Goal: Information Seeking & Learning: Check status

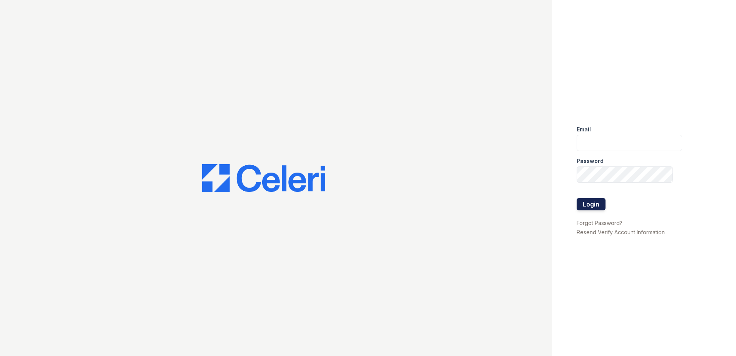
type input "tbain@trinity-pm.com"
click at [593, 202] on button "Login" at bounding box center [591, 204] width 29 height 12
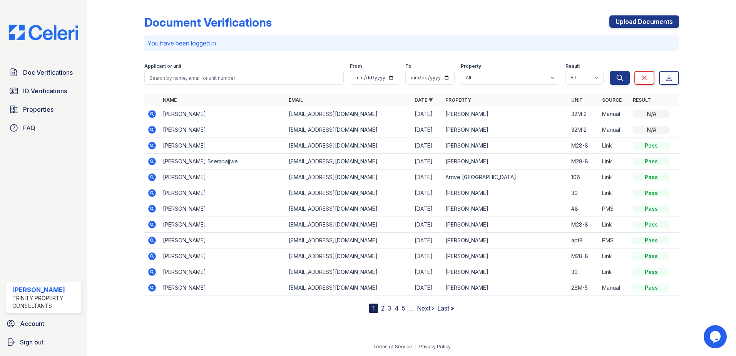
click at [192, 70] on div "Applicant or unit" at bounding box center [243, 67] width 199 height 8
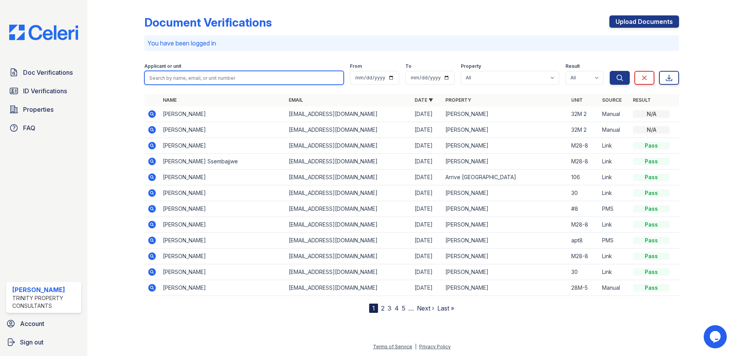
click at [192, 80] on input "search" at bounding box center [243, 78] width 199 height 14
type input "Poorvi"
click at [610, 71] on button "Search" at bounding box center [620, 78] width 20 height 14
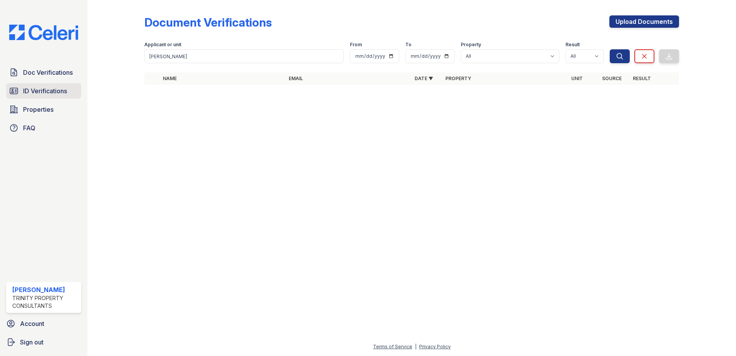
click at [41, 95] on span "ID Verifications" at bounding box center [45, 90] width 44 height 9
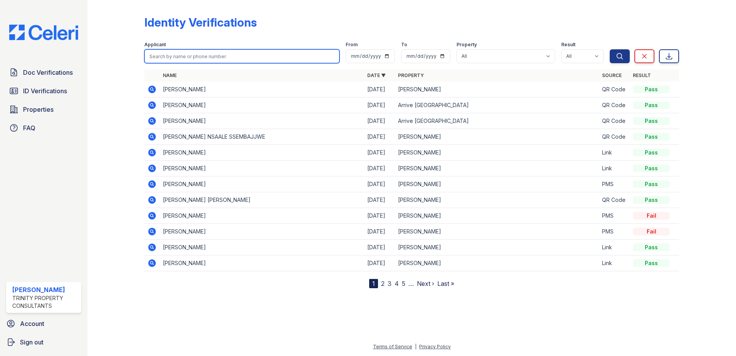
click at [229, 59] on input "search" at bounding box center [241, 56] width 195 height 14
type input "poorvi"
click at [610, 49] on button "Search" at bounding box center [620, 56] width 20 height 14
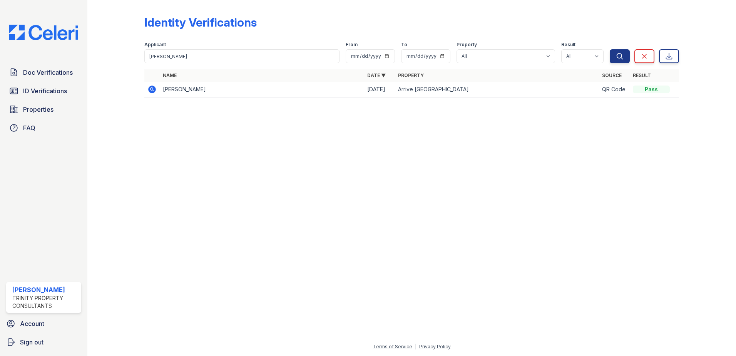
click at [150, 87] on icon at bounding box center [152, 89] width 8 height 8
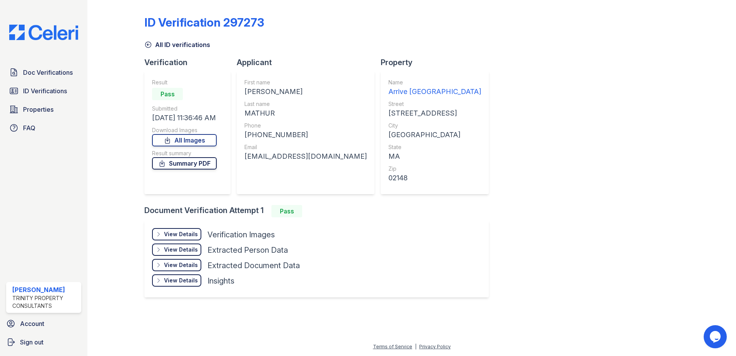
click at [182, 162] on link "Summary PDF" at bounding box center [184, 163] width 65 height 12
drag, startPoint x: 424, startPoint y: 176, endPoint x: 395, endPoint y: 167, distance: 30.7
click at [424, 176] on div "Name Arrive [GEOGRAPHIC_DATA] Street [STREET_ADDRESS] City [GEOGRAPHIC_DATA] St…" at bounding box center [435, 132] width 108 height 123
click at [40, 75] on span "Doc Verifications" at bounding box center [48, 72] width 50 height 9
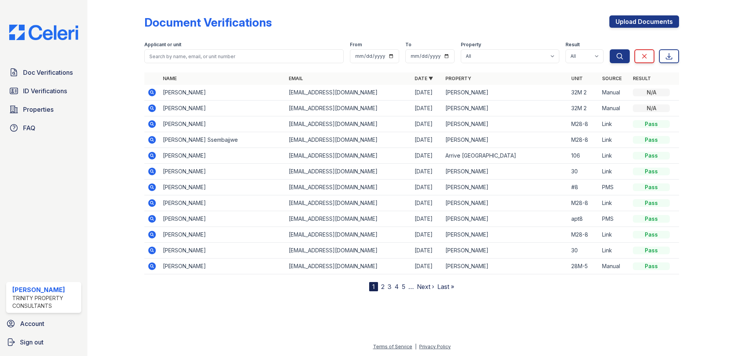
click at [40, 87] on span "ID Verifications" at bounding box center [45, 90] width 44 height 9
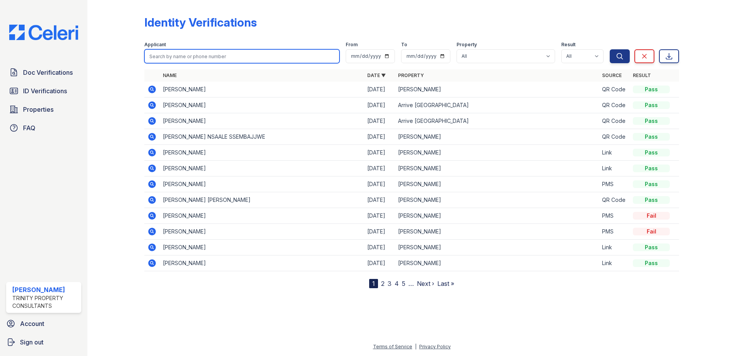
click at [224, 54] on input "search" at bounding box center [241, 56] width 195 height 14
click at [278, 59] on input "search" at bounding box center [241, 56] width 195 height 14
type input "Muskan"
click at [610, 49] on button "Search" at bounding box center [620, 56] width 20 height 14
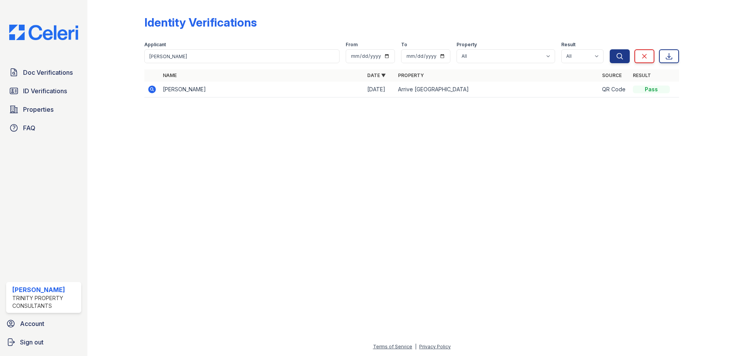
click at [157, 92] on td at bounding box center [151, 90] width 15 height 16
click at [152, 91] on icon at bounding box center [152, 89] width 8 height 8
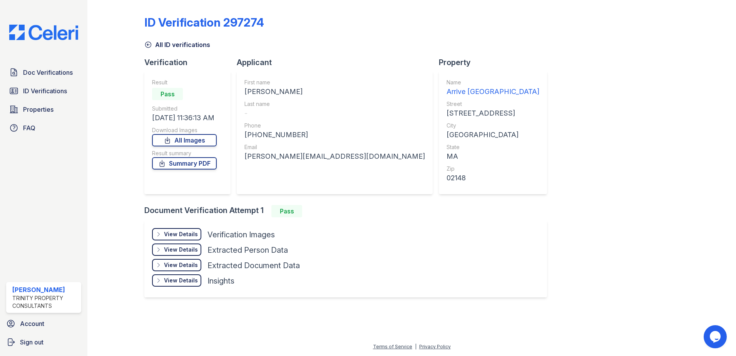
click at [186, 231] on div "View Details" at bounding box center [181, 234] width 34 height 8
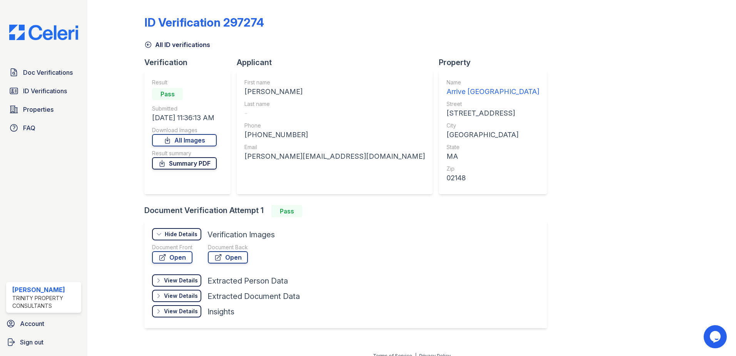
click at [181, 163] on link "Summary PDF" at bounding box center [184, 163] width 65 height 12
click at [439, 125] on div "Name Arrive [GEOGRAPHIC_DATA] Street [STREET_ADDRESS] City [GEOGRAPHIC_DATA] St…" at bounding box center [493, 132] width 108 height 123
click at [179, 259] on link "Open" at bounding box center [172, 257] width 40 height 12
click at [582, 237] on div "ID Verification 297274 All ID verifications Verification Result Pass Submitted …" at bounding box center [411, 171] width 535 height 336
